Goal: Download file/media

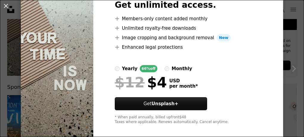
scroll to position [53, 0]
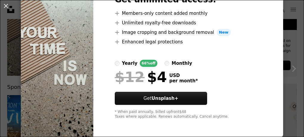
click at [77, 102] on img at bounding box center [57, 51] width 72 height 171
click at [7, 7] on button "An X shape" at bounding box center [5, 5] width 7 height 7
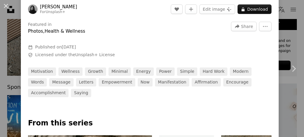
scroll to position [186, 0]
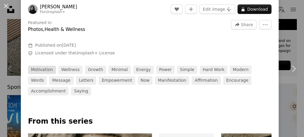
click at [44, 69] on link "motivation" at bounding box center [42, 70] width 28 height 8
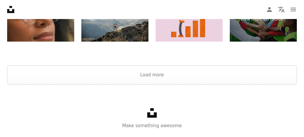
scroll to position [982, 0]
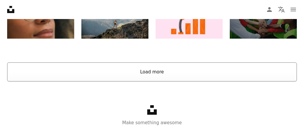
click at [157, 70] on button "Load more" at bounding box center [151, 72] width 289 height 19
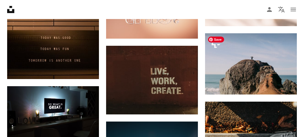
scroll to position [1913, 0]
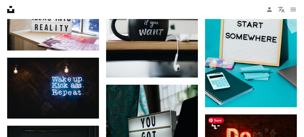
scroll to position [660, 0]
